Goal: Transaction & Acquisition: Download file/media

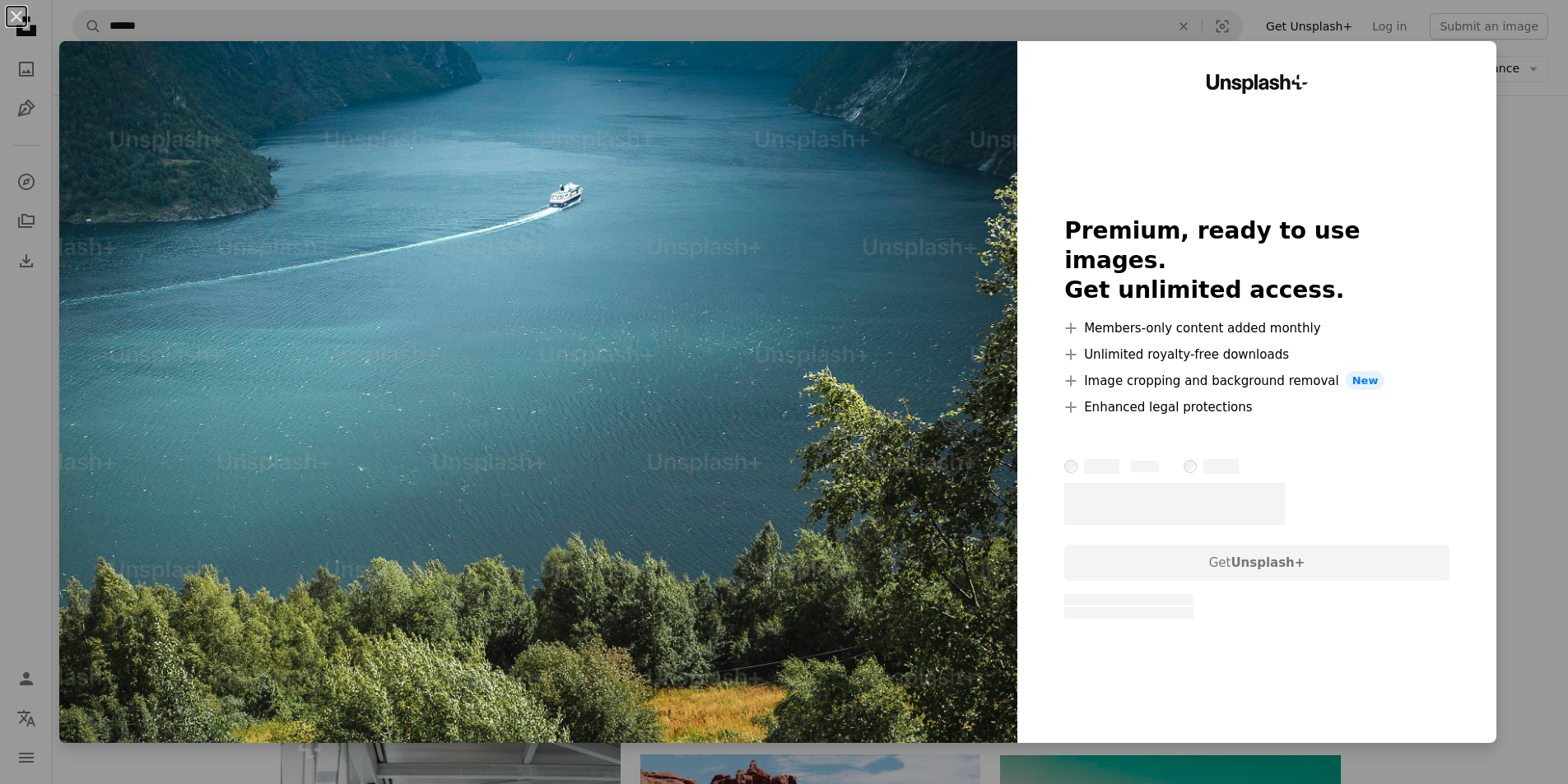
scroll to position [247, 0]
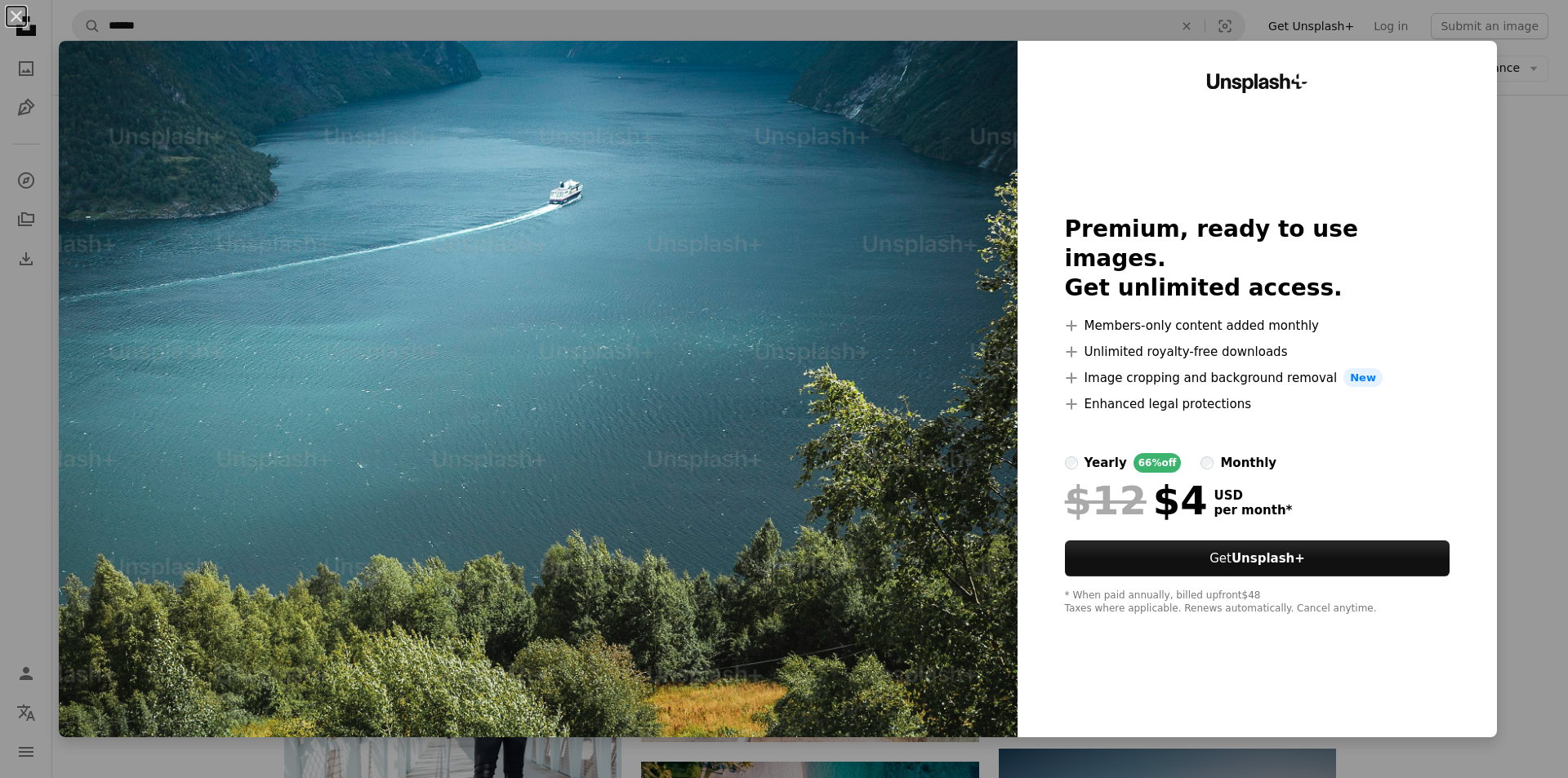
click at [1323, 10] on div "An X shape Unsplash+ Premium, ready to use images. Get unlimited access. A plus…" at bounding box center [784, 389] width 1568 height 778
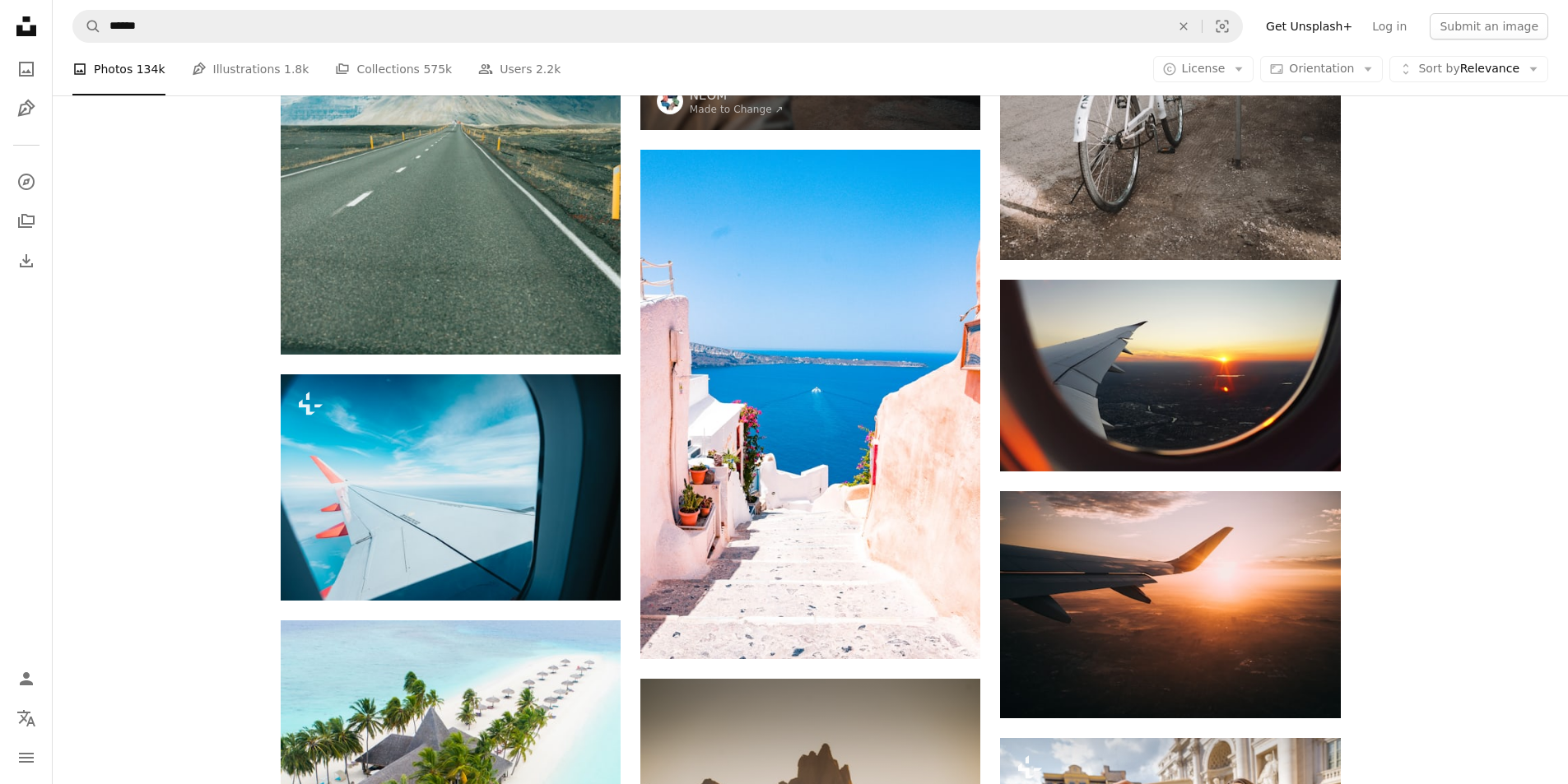
scroll to position [2963, 0]
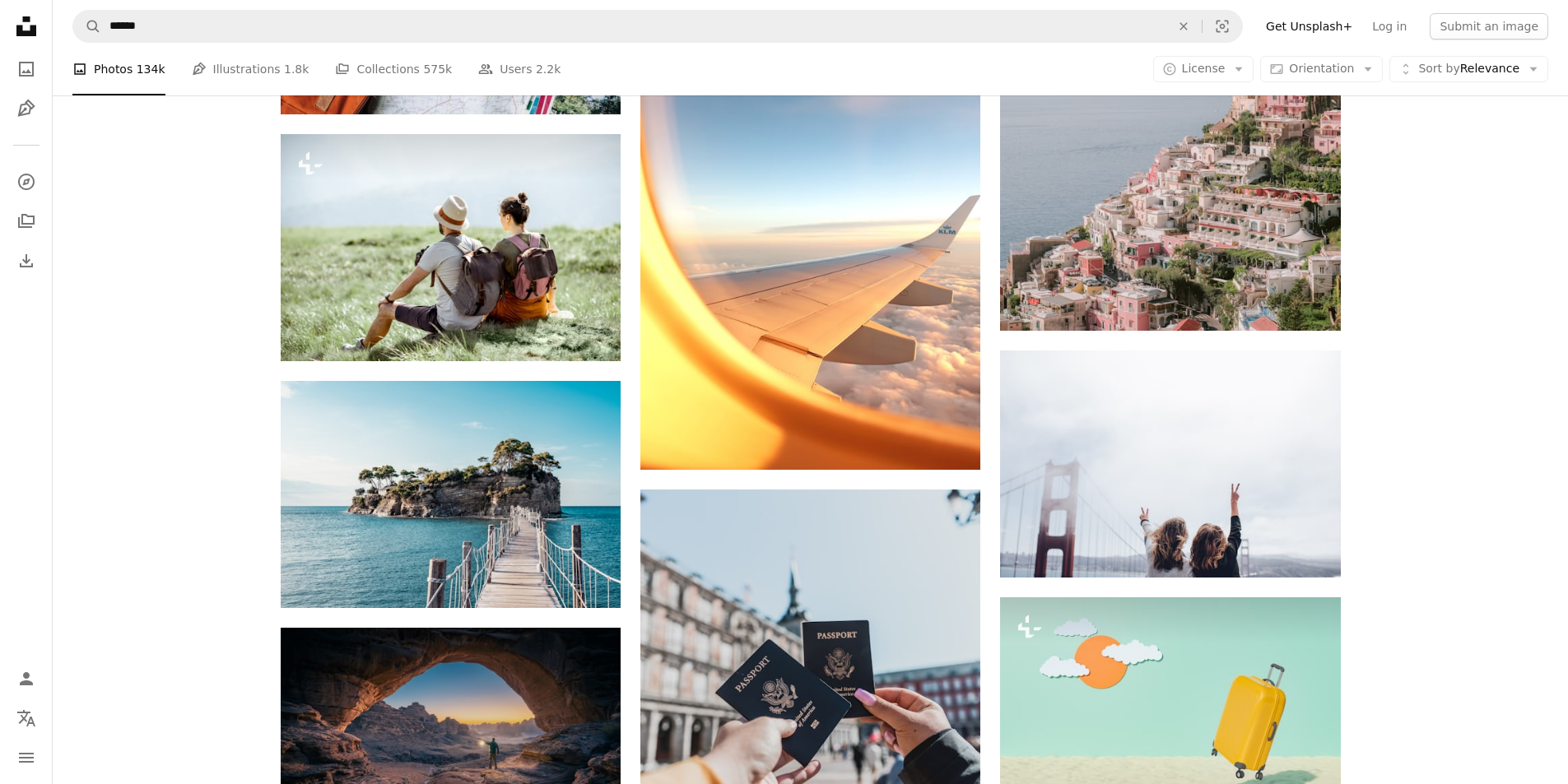
scroll to position [9215, 0]
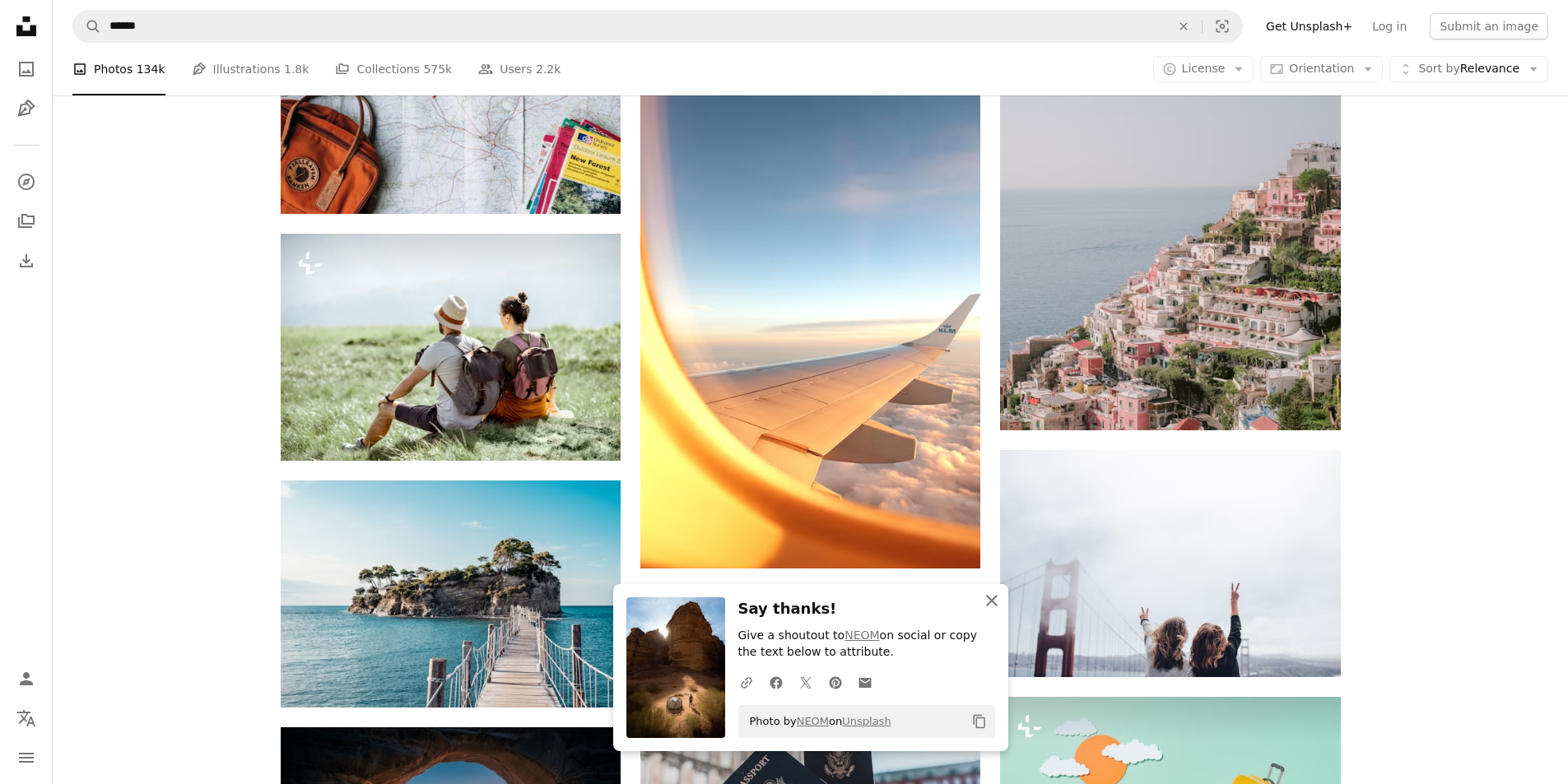
click at [994, 601] on icon "An X shape" at bounding box center [992, 600] width 20 height 20
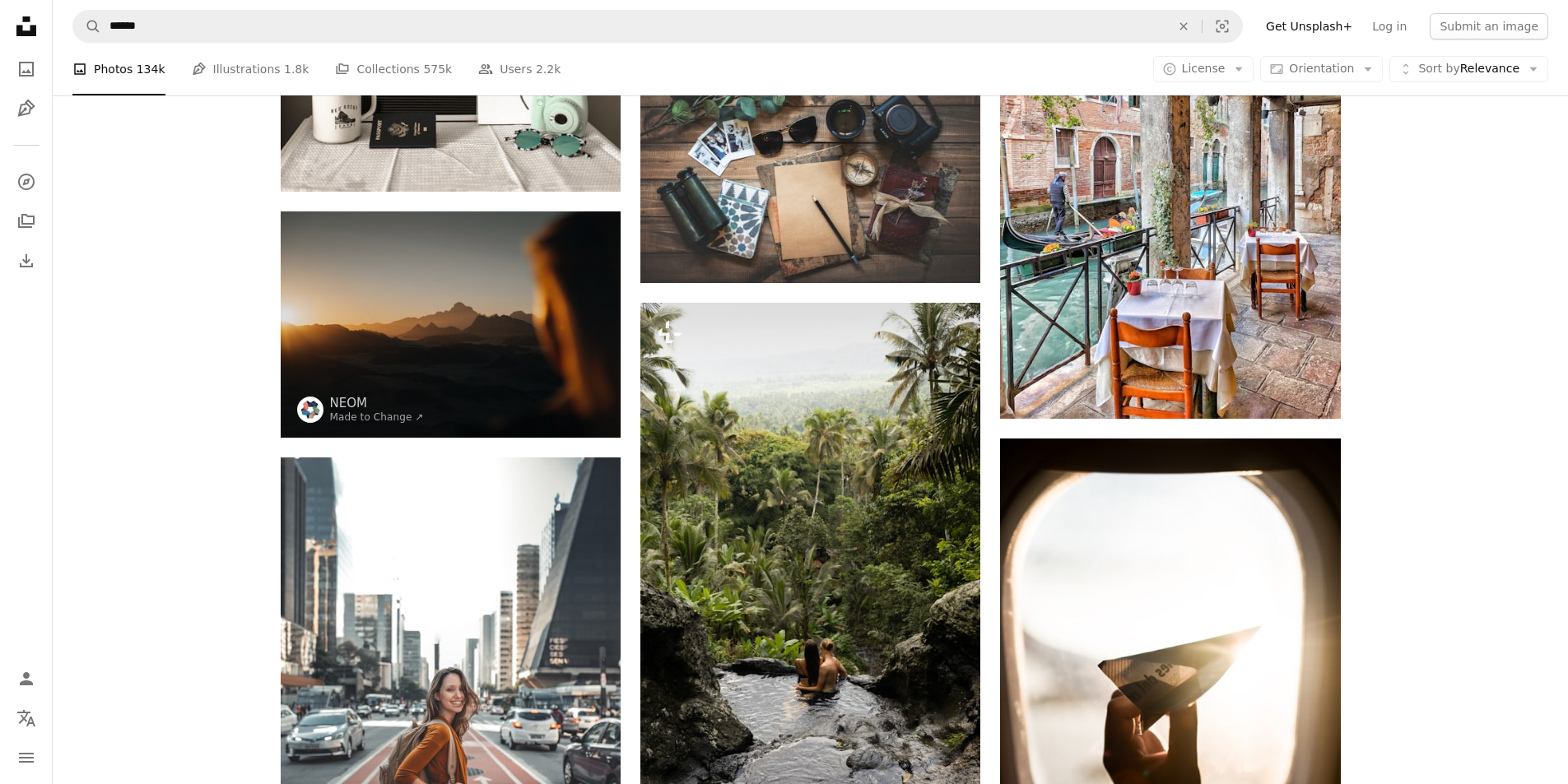
scroll to position [10450, 0]
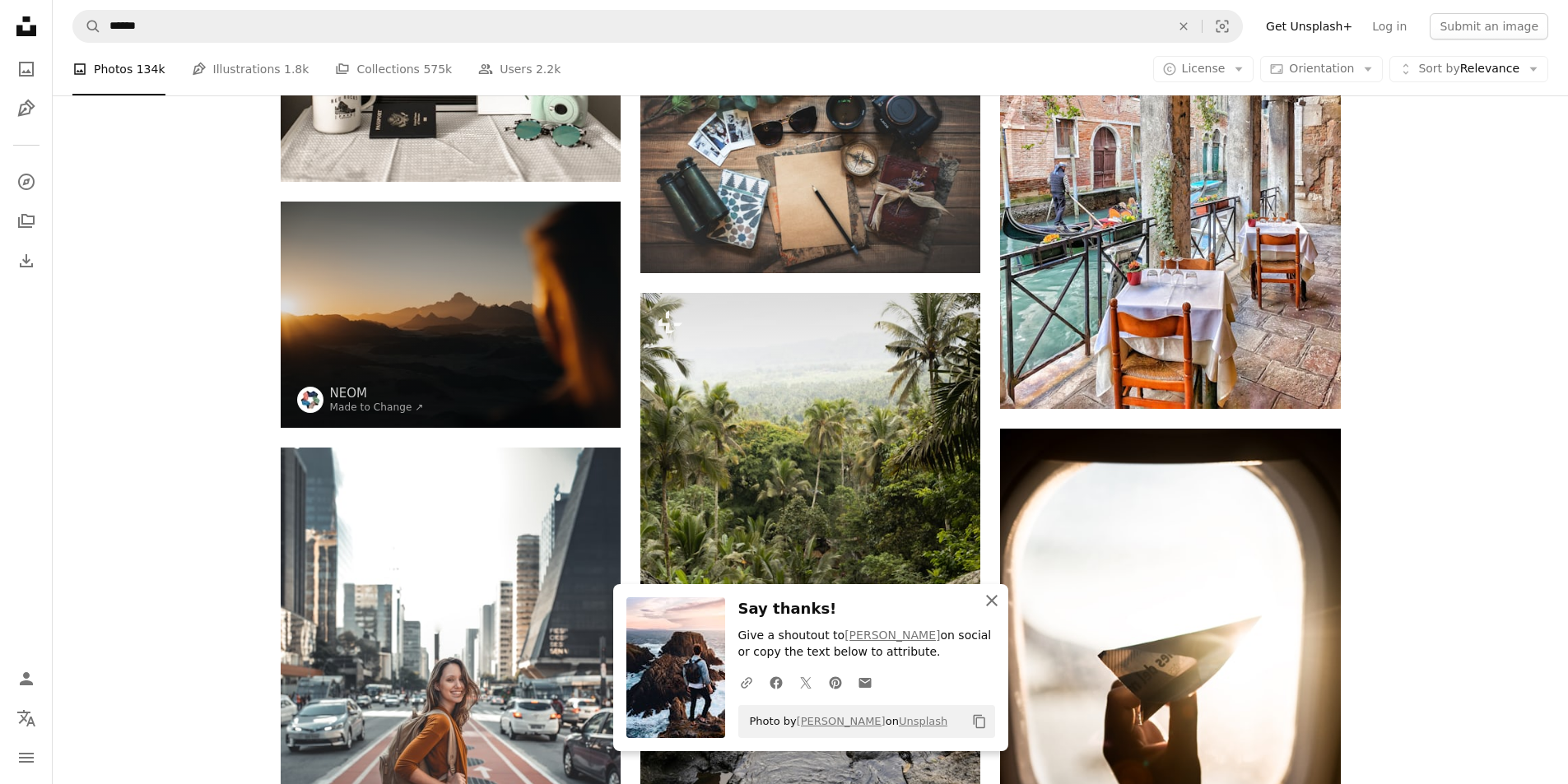
click at [993, 604] on icon "An X shape" at bounding box center [992, 600] width 20 height 20
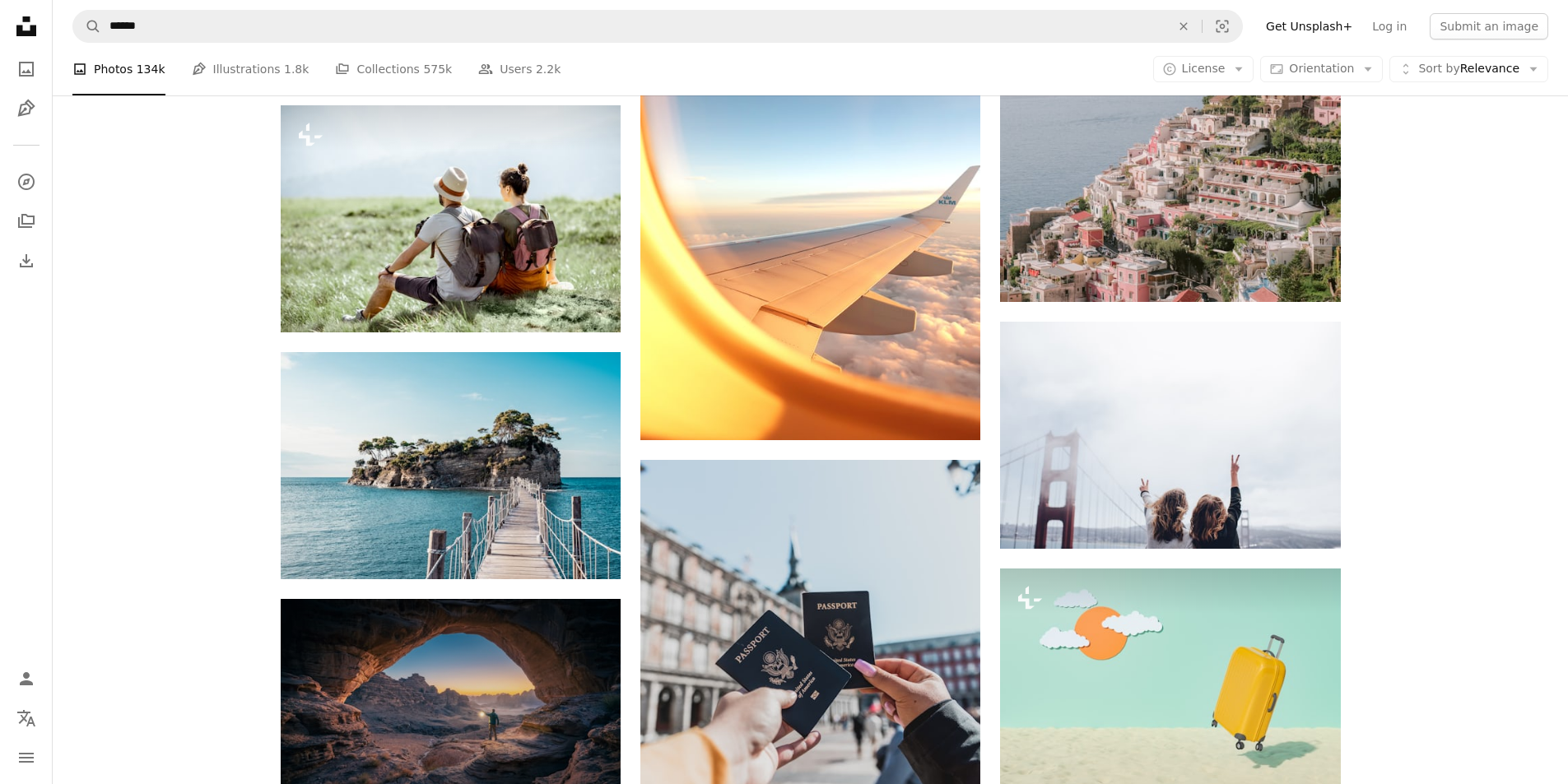
scroll to position [9298, 0]
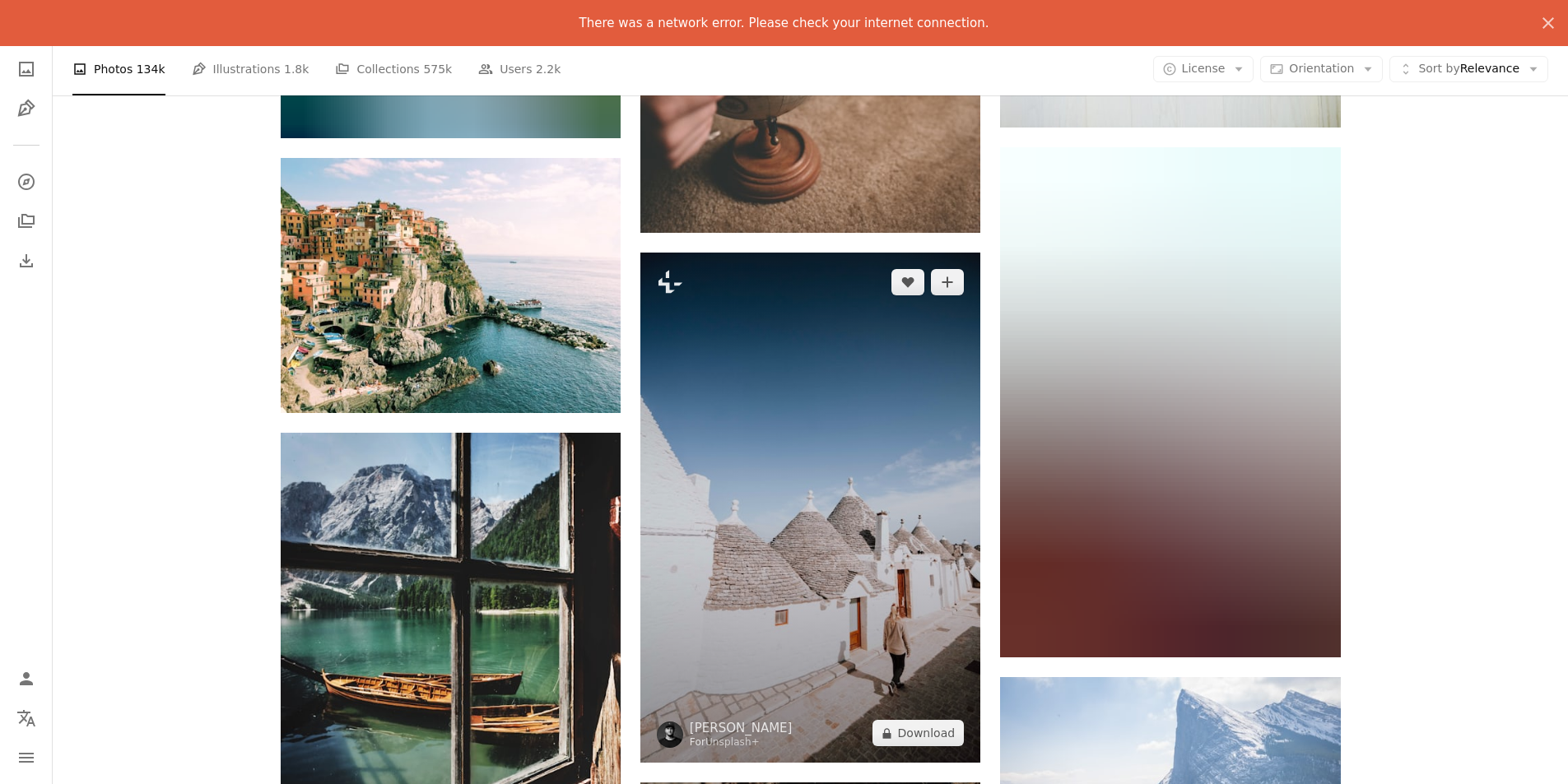
scroll to position [13165, 0]
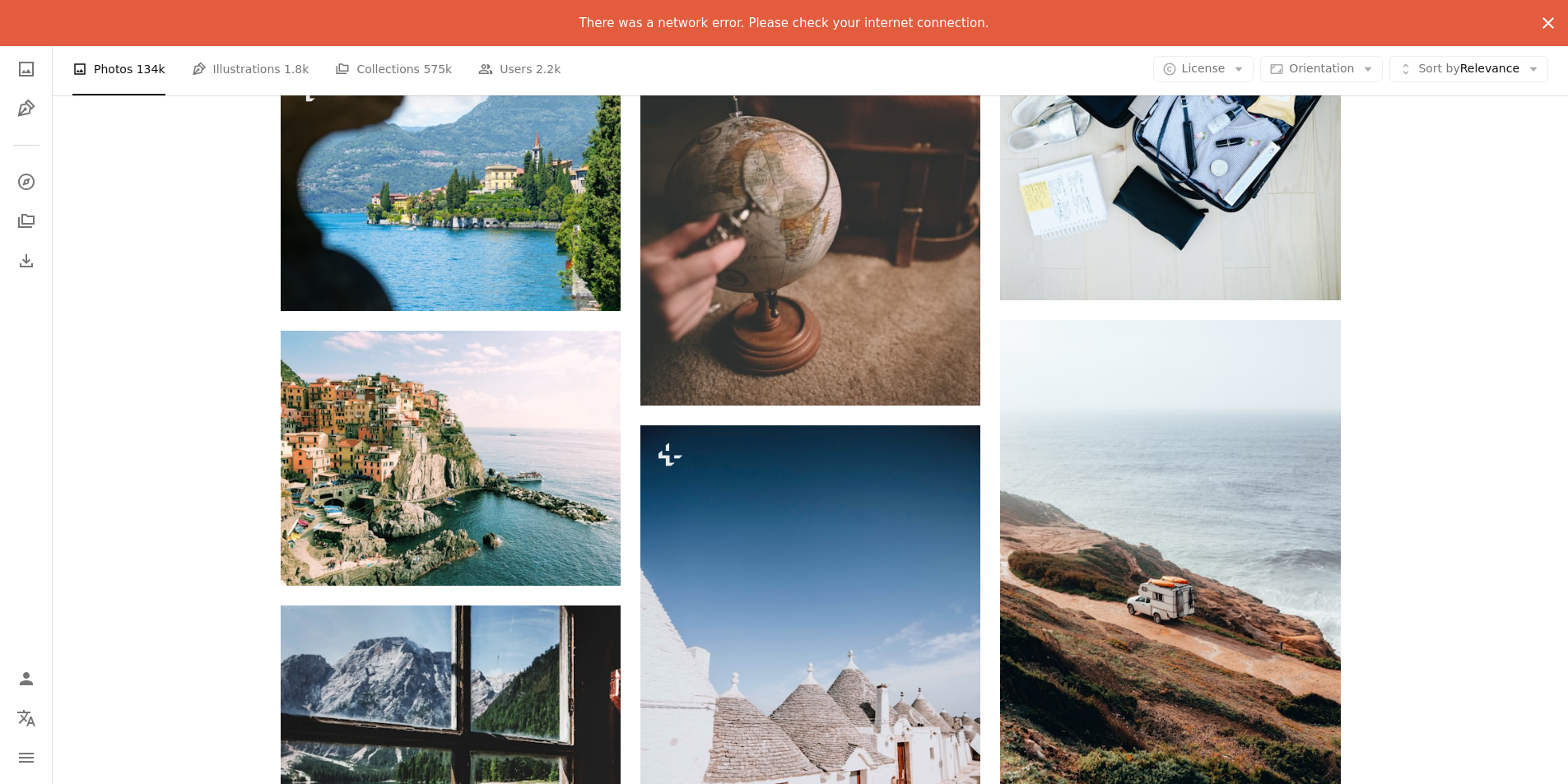
click at [1558, 36] on button "An X shape" at bounding box center [1549, 23] width 40 height 40
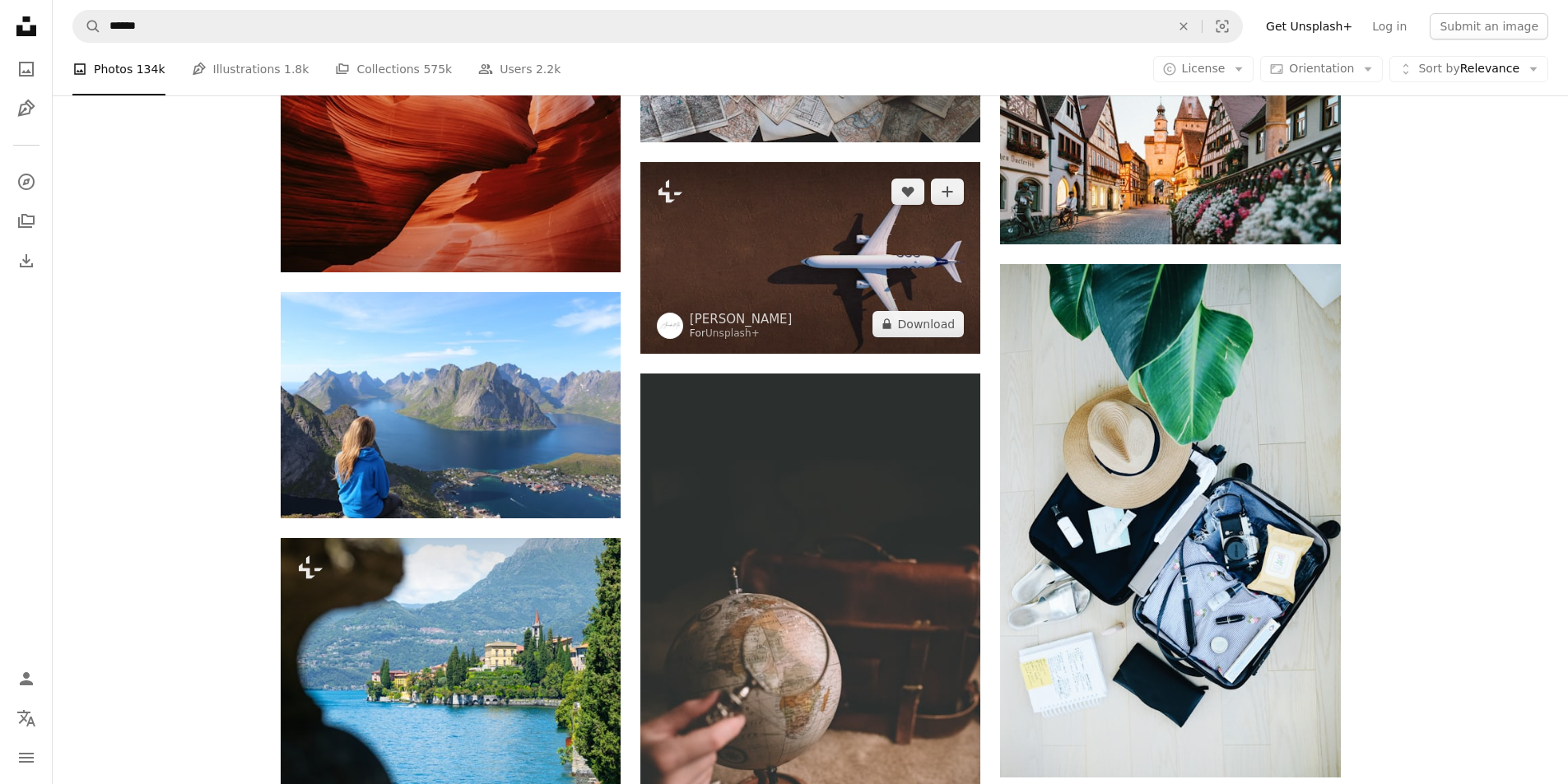
scroll to position [12507, 0]
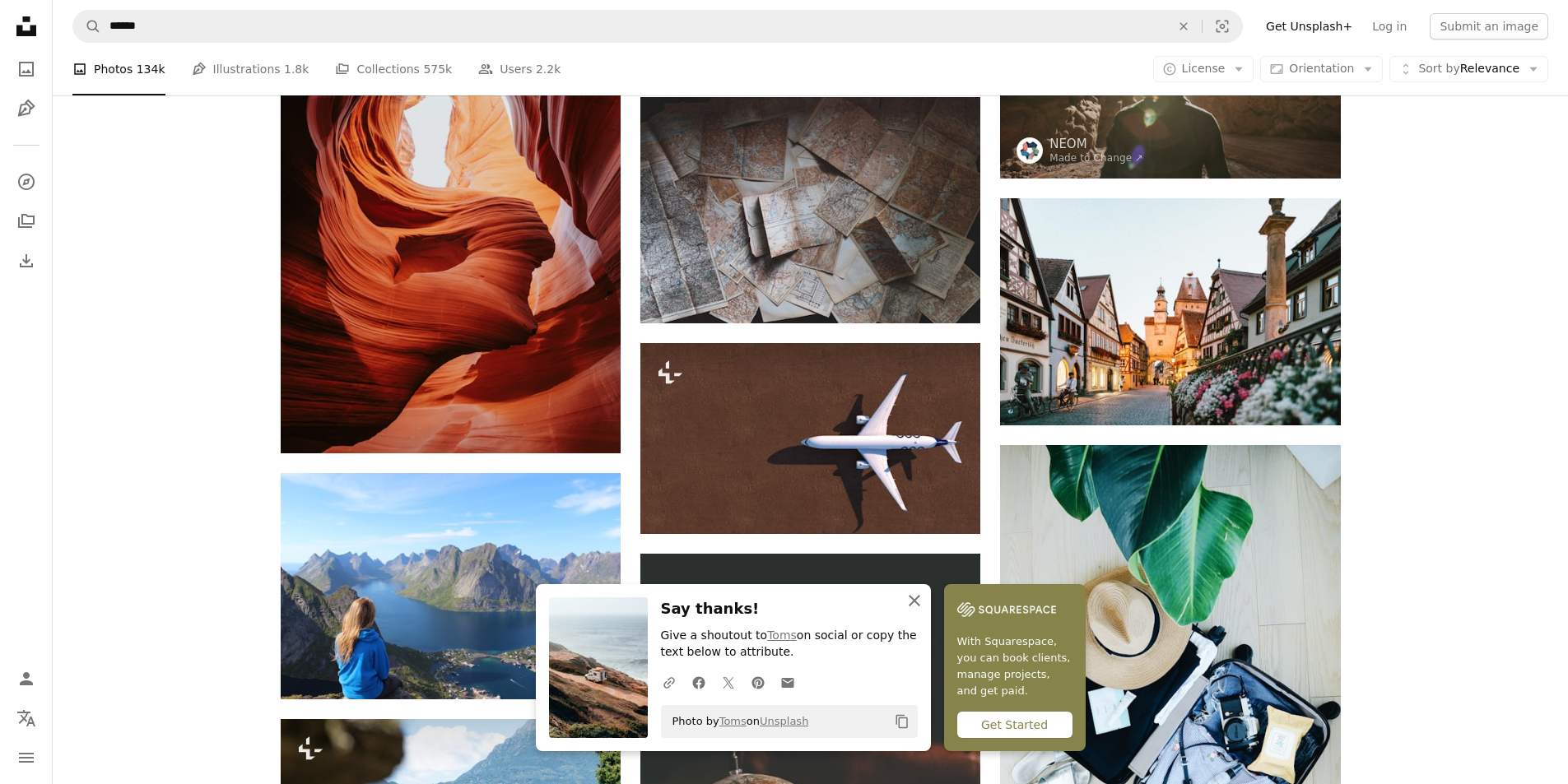
click at [916, 602] on icon "button" at bounding box center [914, 600] width 11 height 11
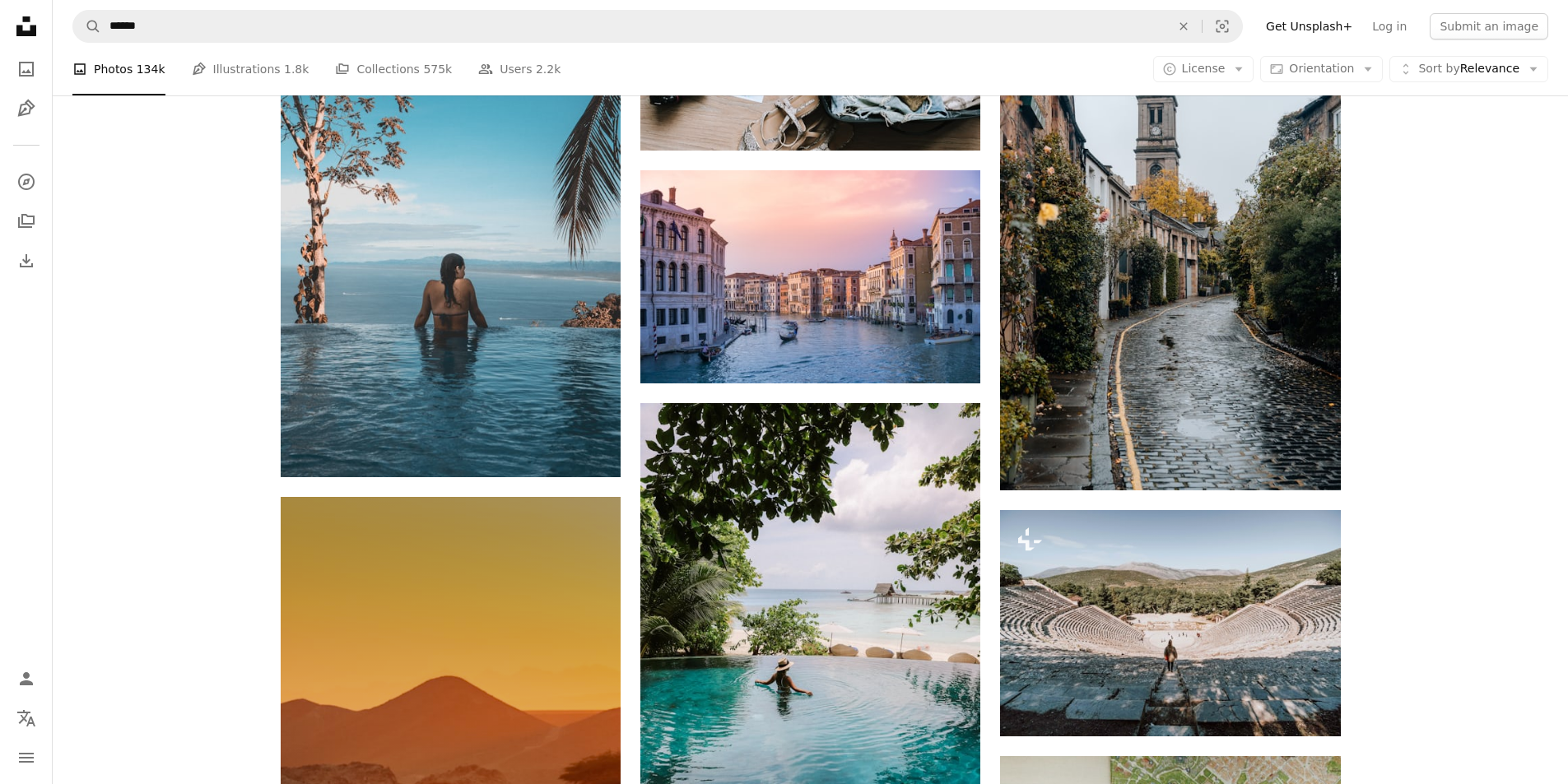
scroll to position [6994, 0]
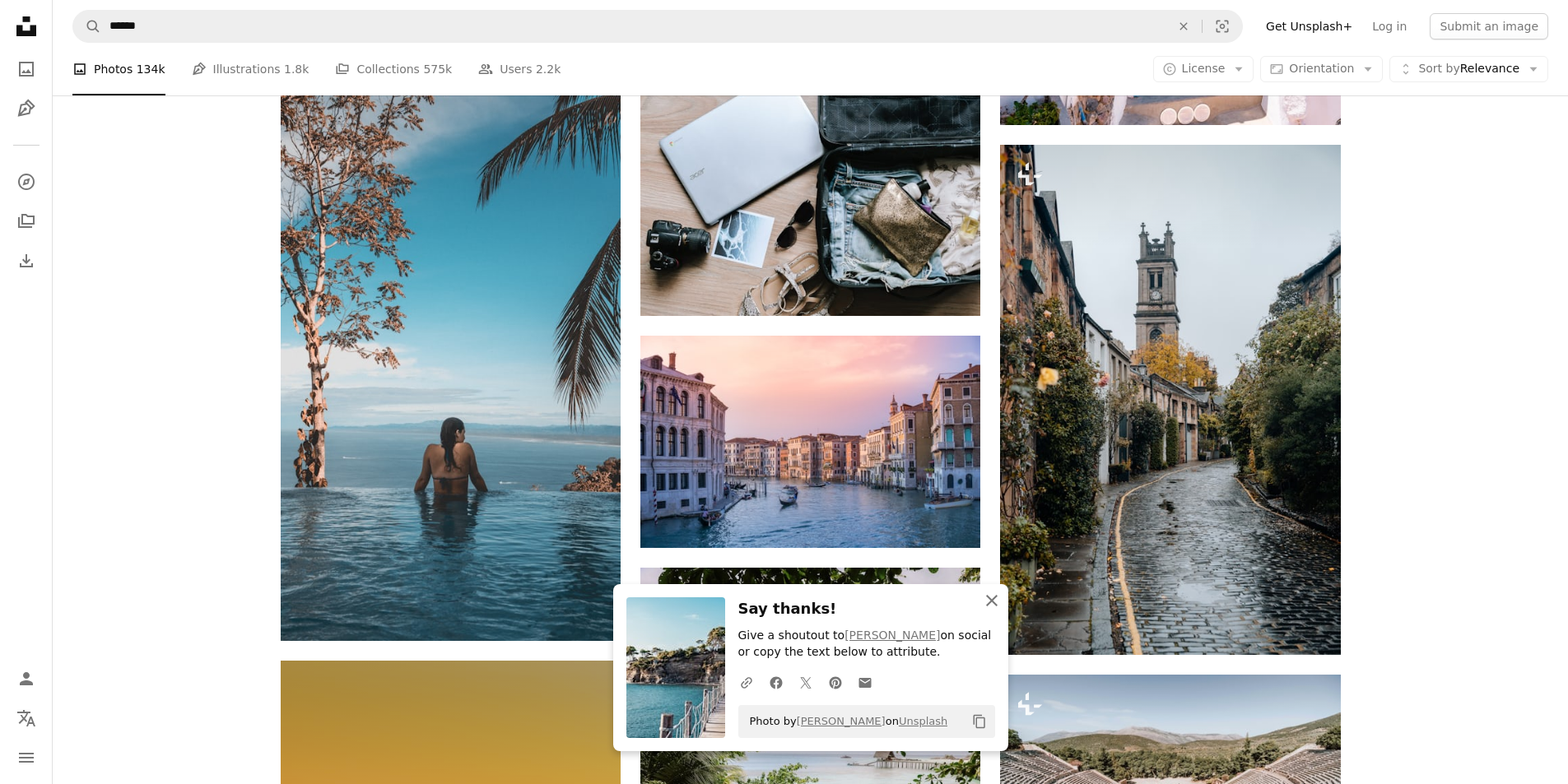
click at [986, 609] on icon "An X shape" at bounding box center [992, 600] width 20 height 20
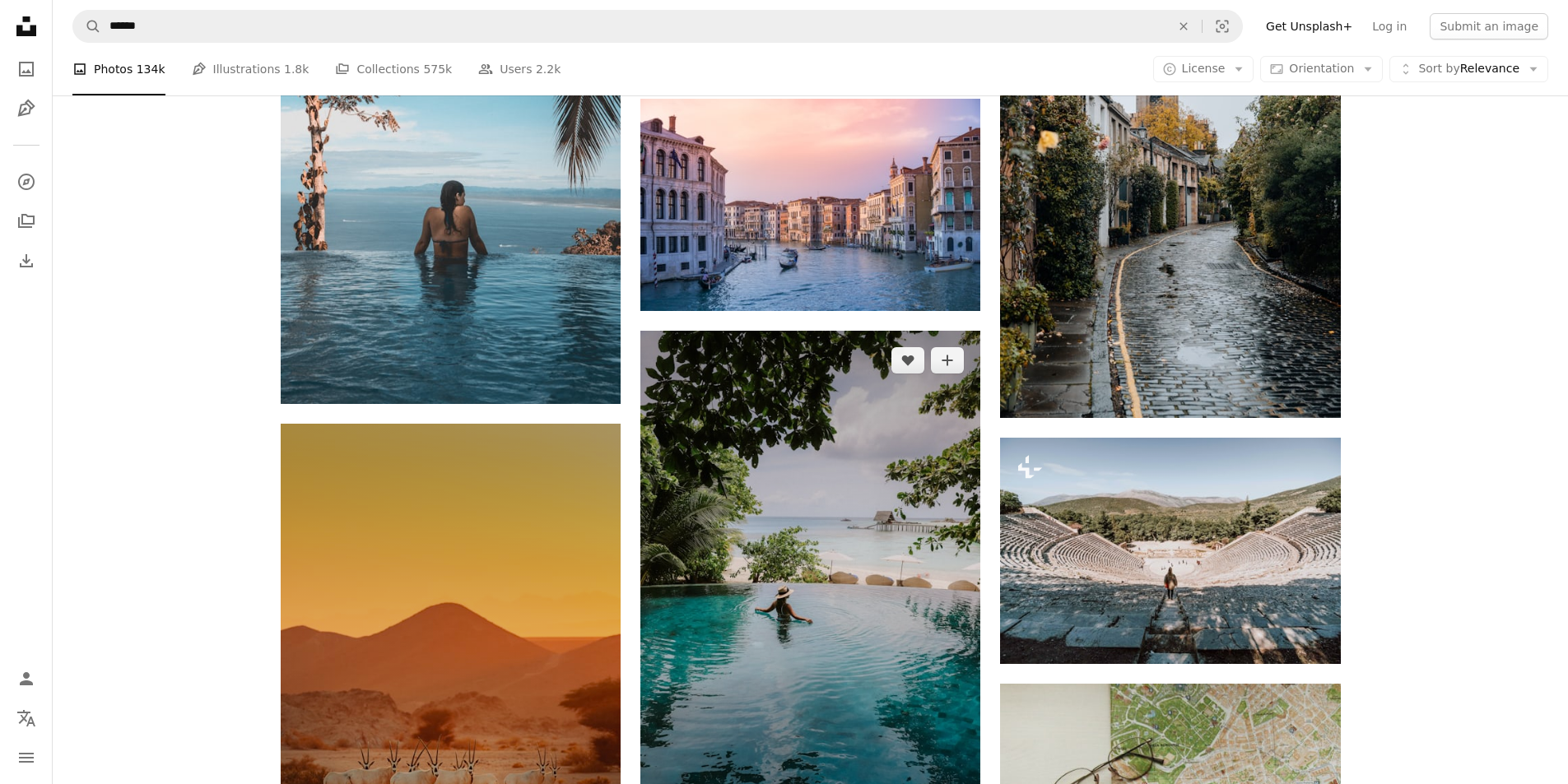
scroll to position [7323, 0]
